Goal: Navigation & Orientation: Find specific page/section

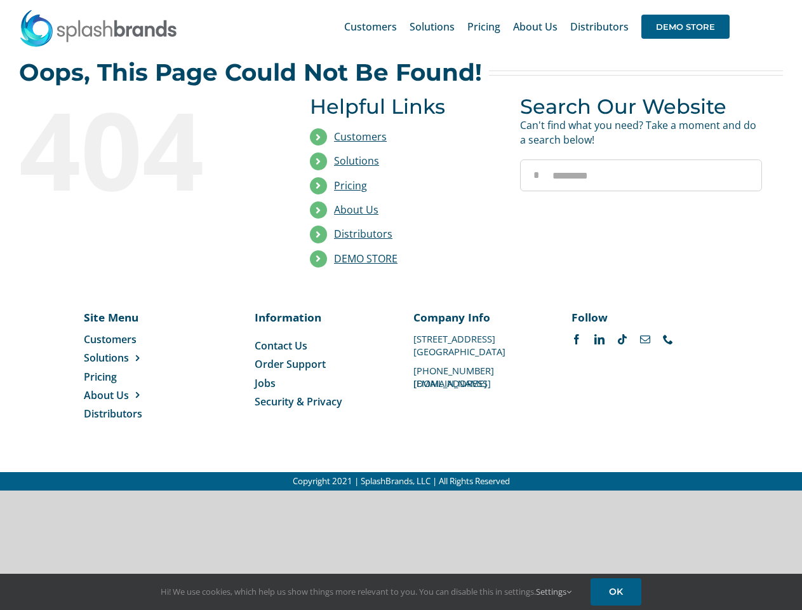
click at [401, 245] on li "Distributors" at bounding box center [405, 234] width 191 height 24
click at [725, 0] on div "Search for: * Customers Solutions Stores New Hire Kits Manufacturing Store Mark…" at bounding box center [401, 26] width 764 height 53
click at [685, 27] on span "DEMO STORE" at bounding box center [685, 27] width 88 height 24
click at [366, 258] on link "DEMO STORE" at bounding box center [366, 258] width 64 height 14
click at [126, 358] on span "Solutions" at bounding box center [106, 358] width 45 height 14
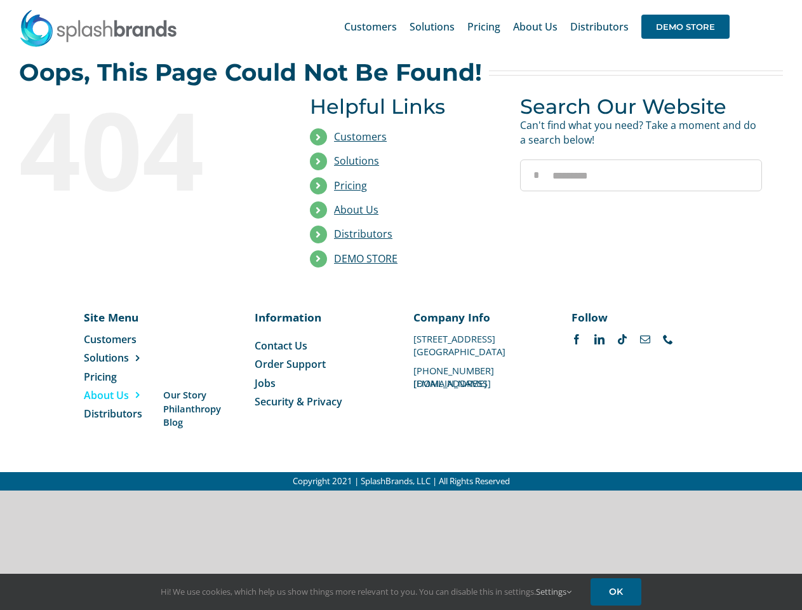
click at [126, 395] on span "About Us" at bounding box center [106, 395] width 45 height 14
click at [554, 591] on link "Settings" at bounding box center [554, 590] width 36 height 11
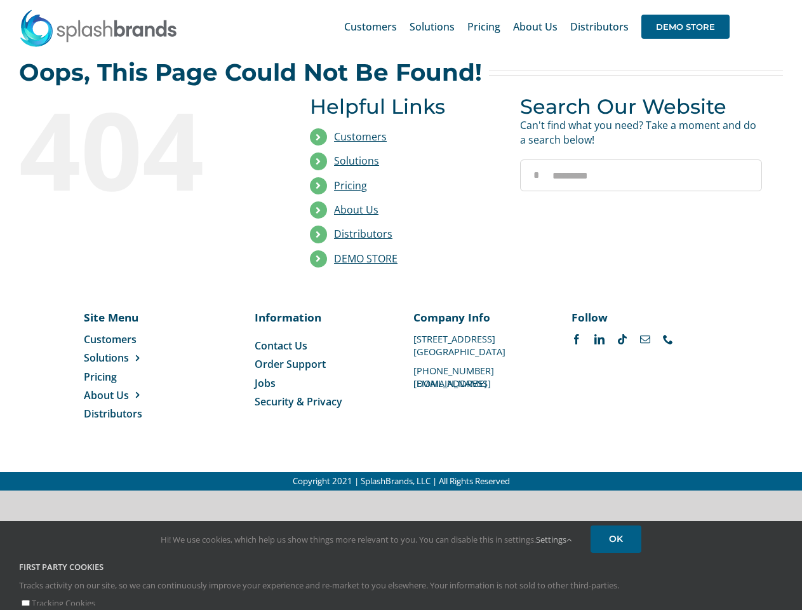
click at [618, 591] on div "First Party Cookies Tracks activity on our site, so we can continuously improve…" at bounding box center [401, 585] width 783 height 49
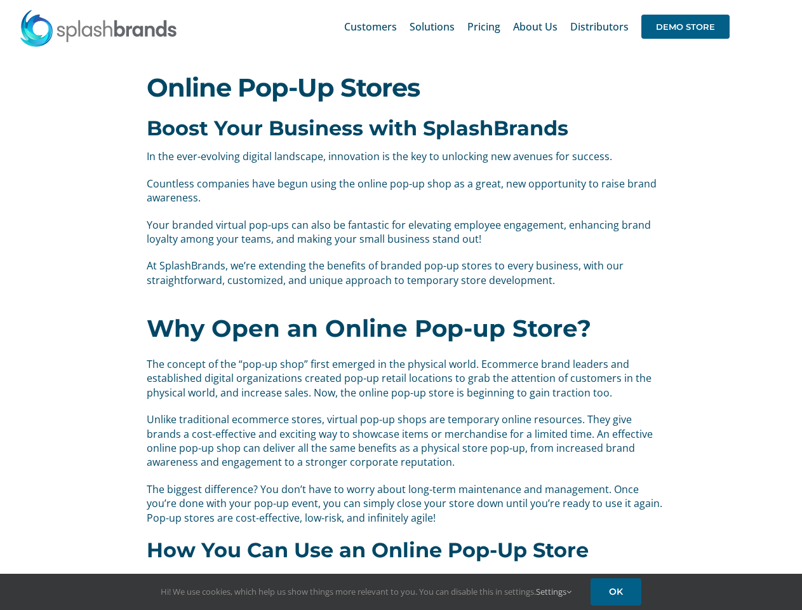
click at [401, 305] on div "Why Open an Online Pop-up Store? The concept of the “pop-up shop” first emerged…" at bounding box center [401, 419] width 528 height 238
click at [725, 0] on div "Search for: * Customers Solutions Stores New Hire Kits Manufacturing Store Mark…" at bounding box center [401, 26] width 764 height 53
click at [685, 27] on span "DEMO STORE" at bounding box center [685, 27] width 88 height 24
click at [554, 591] on link "Settings" at bounding box center [554, 590] width 36 height 11
